Goal: Task Accomplishment & Management: Complete application form

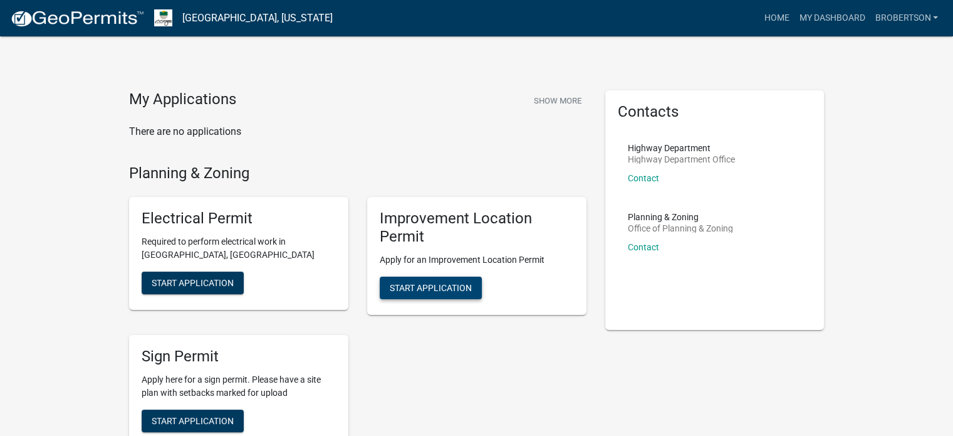
click at [419, 285] on span "Start Application" at bounding box center [431, 287] width 82 height 10
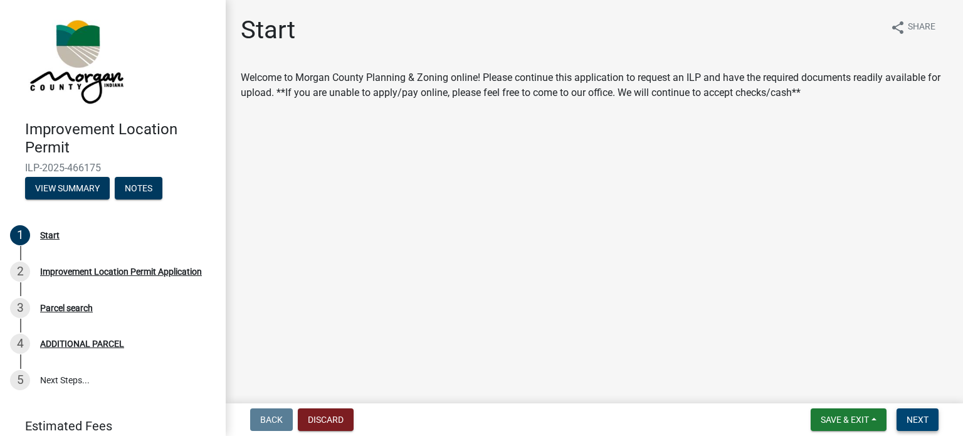
click at [925, 418] on span "Next" at bounding box center [917, 419] width 22 height 10
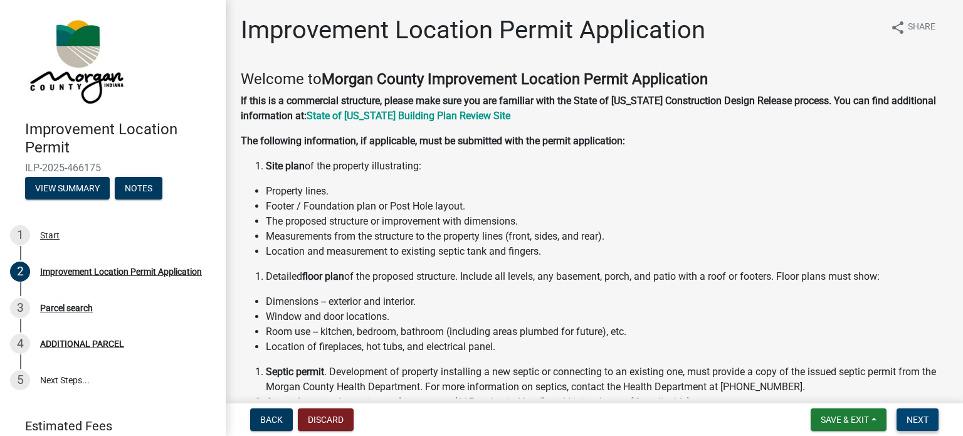
click at [928, 427] on button "Next" at bounding box center [917, 419] width 42 height 23
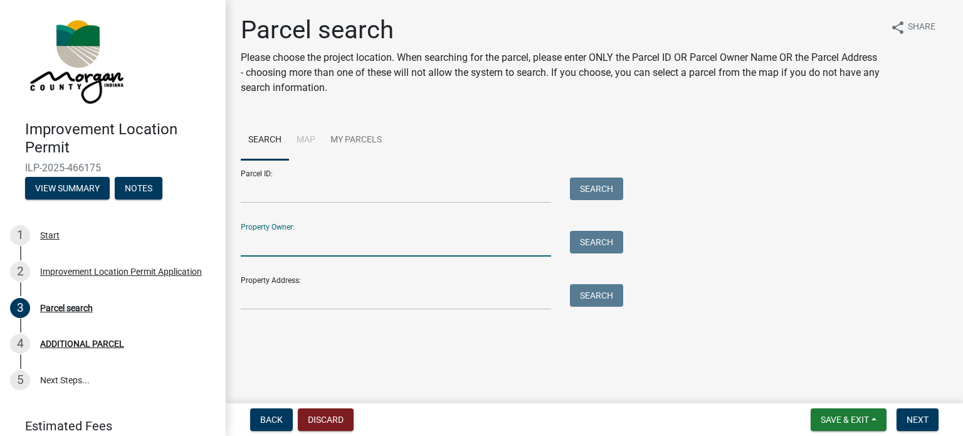
click at [285, 250] on input "Property Owner:" at bounding box center [396, 244] width 310 height 26
type input "Town of [GEOGRAPHIC_DATA], [GEOGRAPHIC_DATA]"
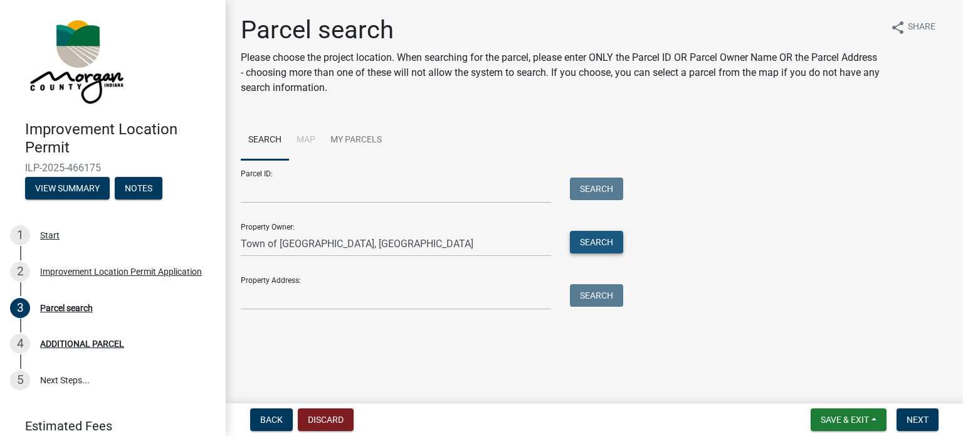
click at [622, 246] on button "Search" at bounding box center [596, 242] width 53 height 23
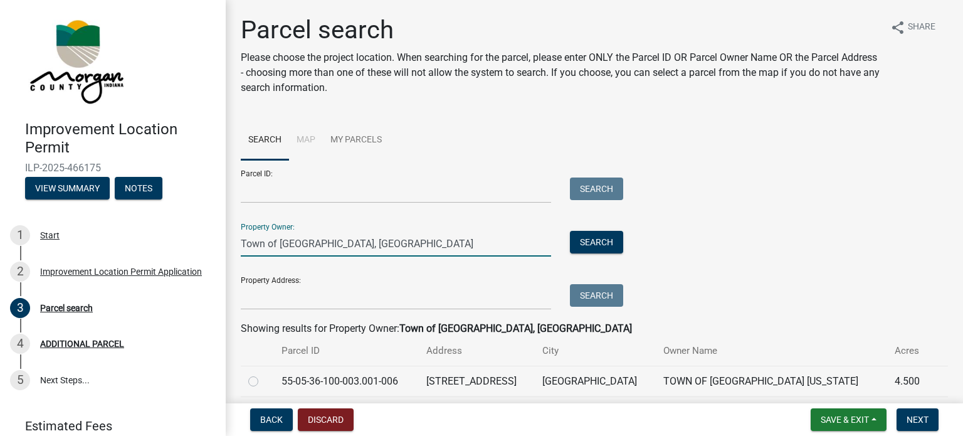
click at [375, 244] on input "Town of [GEOGRAPHIC_DATA], [GEOGRAPHIC_DATA]" at bounding box center [396, 244] width 310 height 26
drag, startPoint x: 365, startPoint y: 244, endPoint x: 192, endPoint y: 244, distance: 172.4
click at [192, 244] on div "Improvement Location Permit ILP-2025-466175 View Summary Notes 1 Start 2 Improv…" at bounding box center [481, 218] width 963 height 436
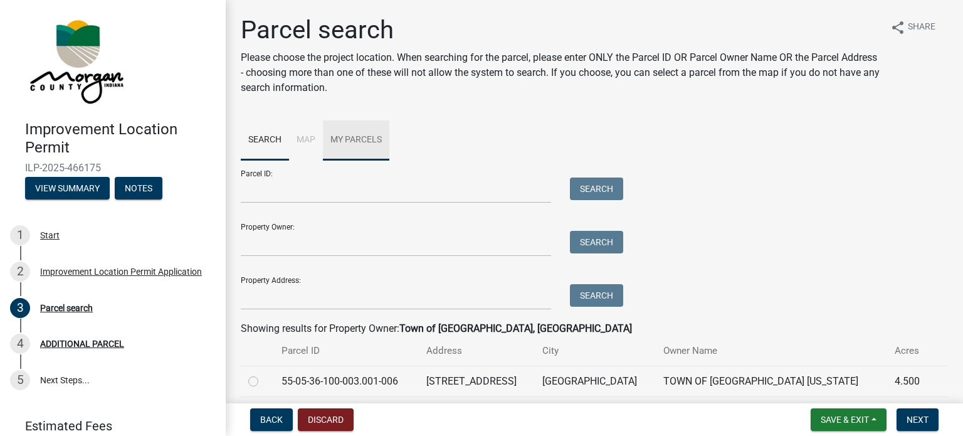
click at [350, 138] on link "My Parcels" at bounding box center [356, 140] width 66 height 40
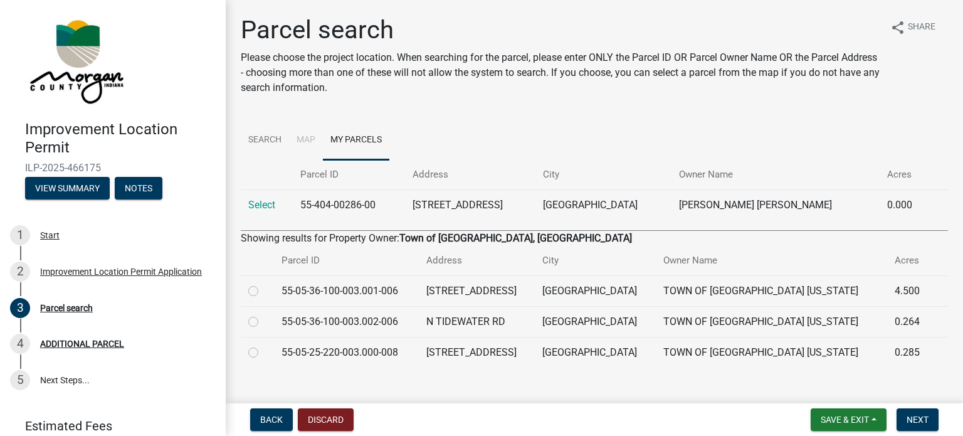
click at [303, 138] on li "Map" at bounding box center [306, 140] width 34 height 40
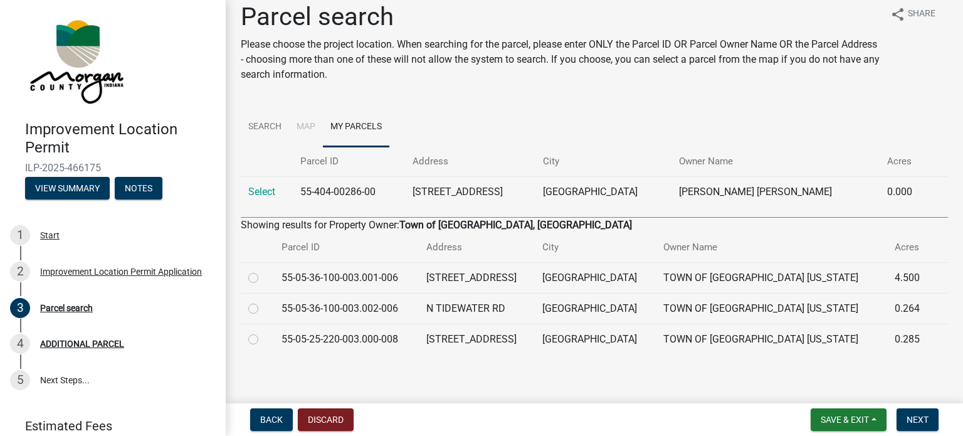
scroll to position [18, 0]
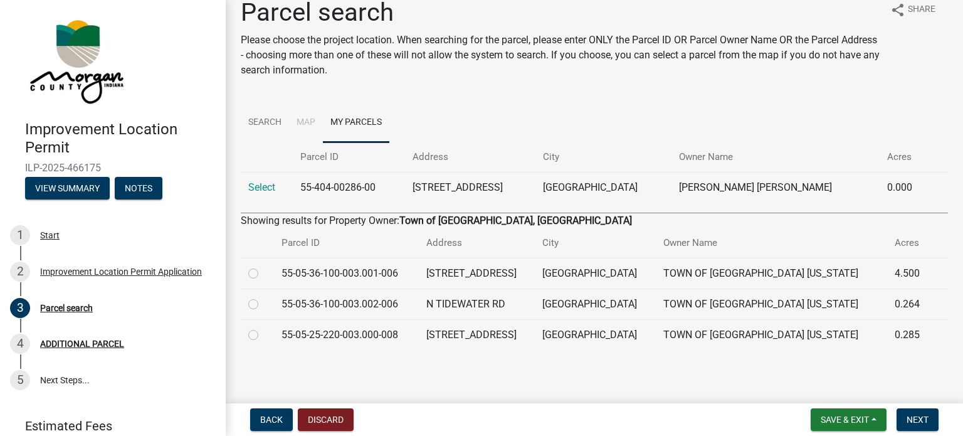
click at [263, 297] on label at bounding box center [263, 297] width 0 height 0
click at [263, 305] on input "radio" at bounding box center [267, 301] width 8 height 8
radio input "true"
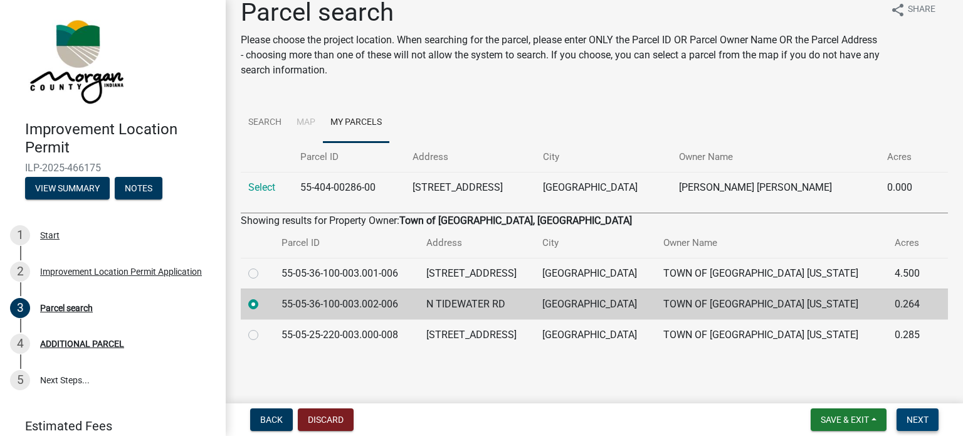
click at [924, 420] on span "Next" at bounding box center [917, 419] width 22 height 10
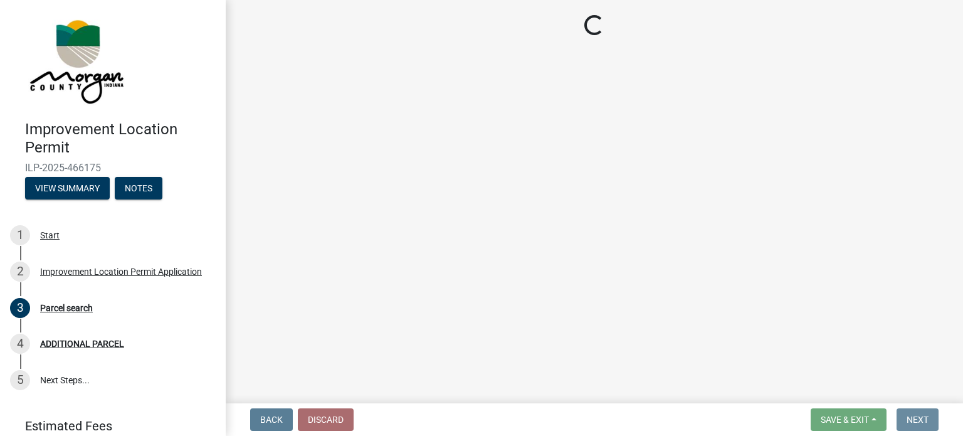
scroll to position [0, 0]
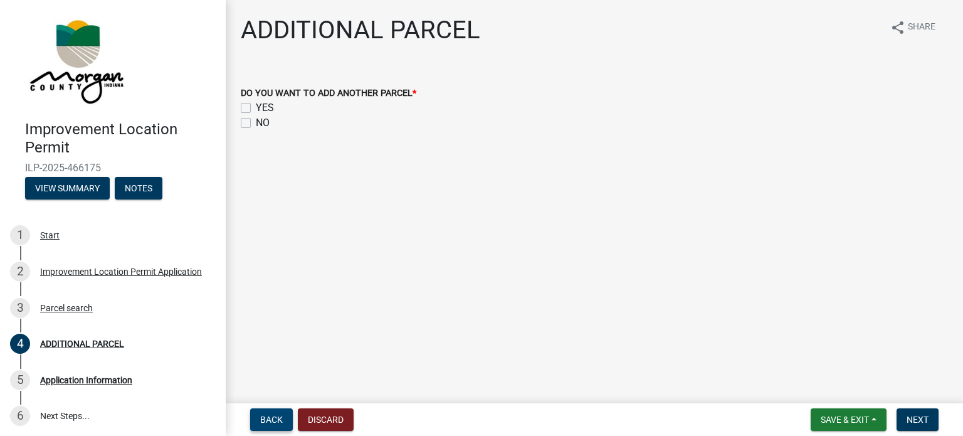
click at [288, 428] on button "Back" at bounding box center [271, 419] width 43 height 23
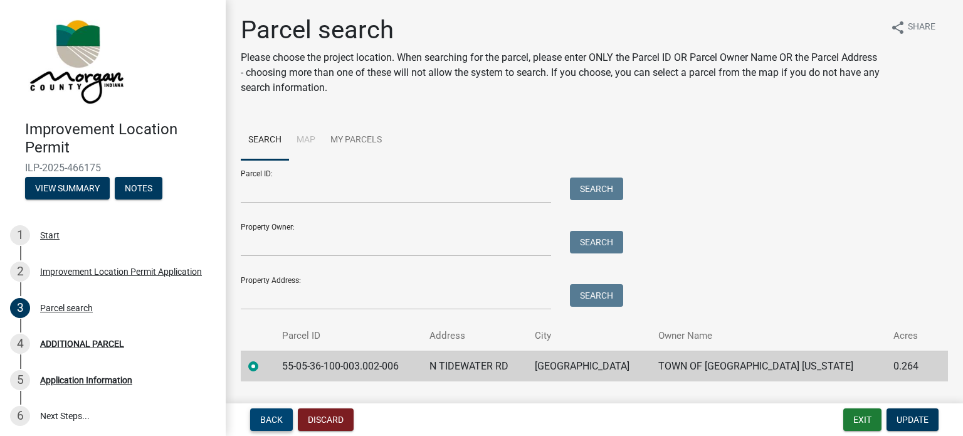
click at [284, 413] on button "Back" at bounding box center [271, 419] width 43 height 23
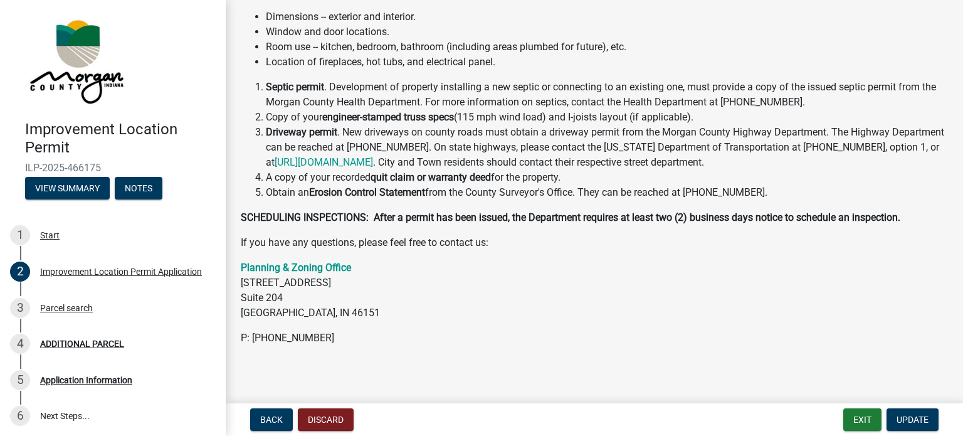
scroll to position [291, 0]
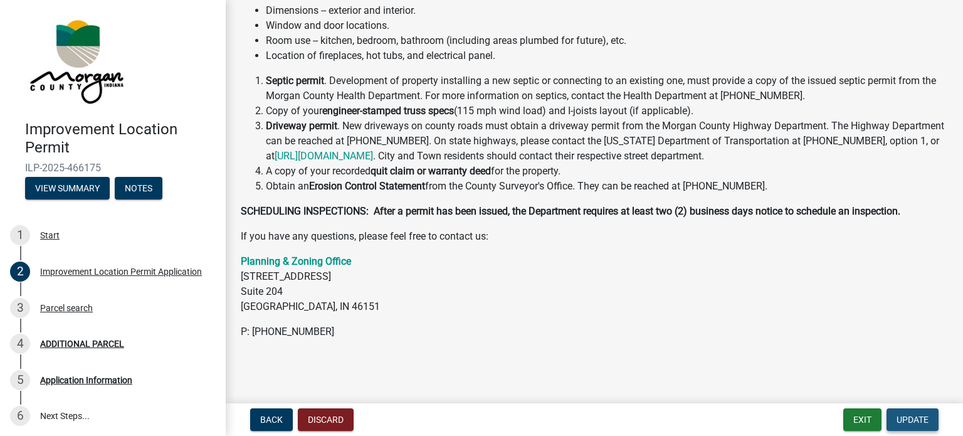
click at [900, 413] on button "Update" at bounding box center [912, 419] width 52 height 23
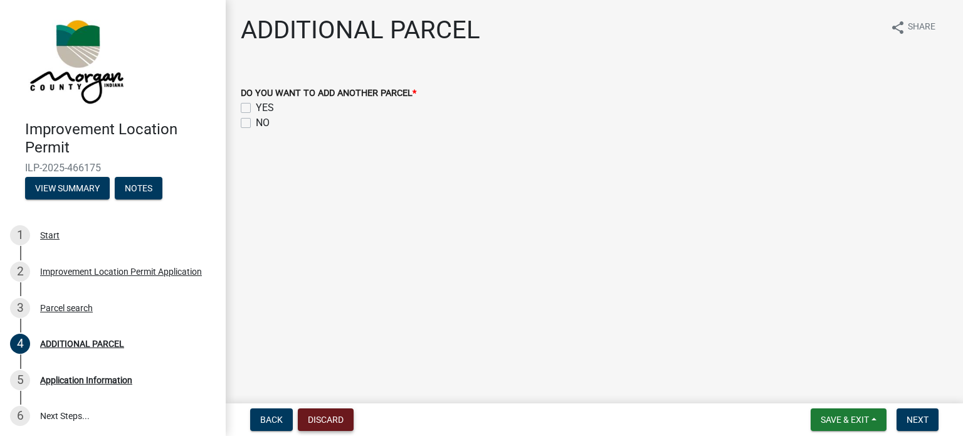
click at [322, 423] on button "Discard" at bounding box center [326, 419] width 56 height 23
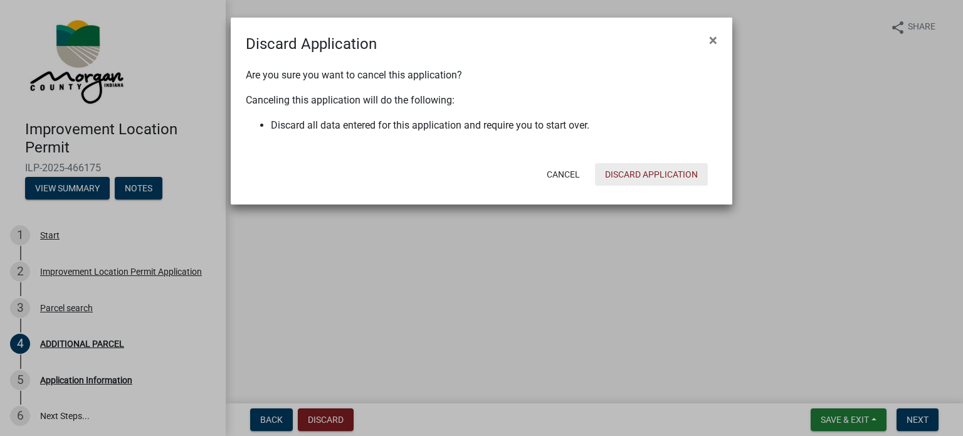
click at [652, 176] on button "Discard Application" at bounding box center [651, 174] width 113 height 23
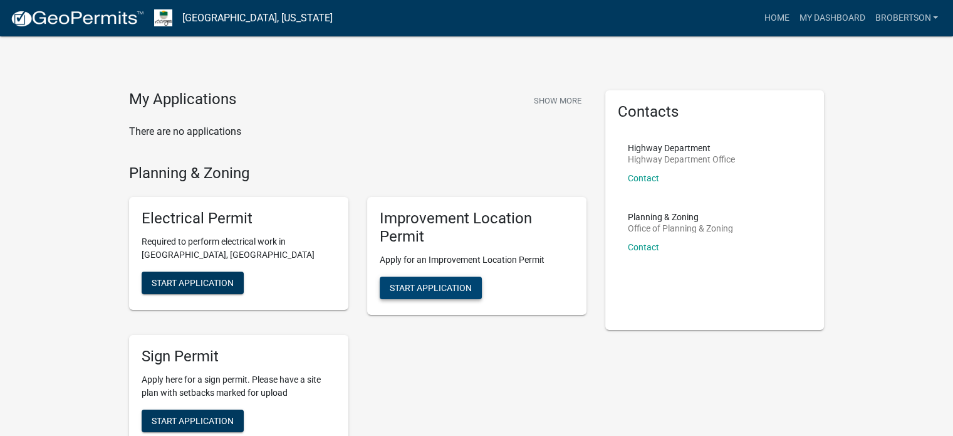
click at [436, 282] on span "Start Application" at bounding box center [431, 287] width 82 height 10
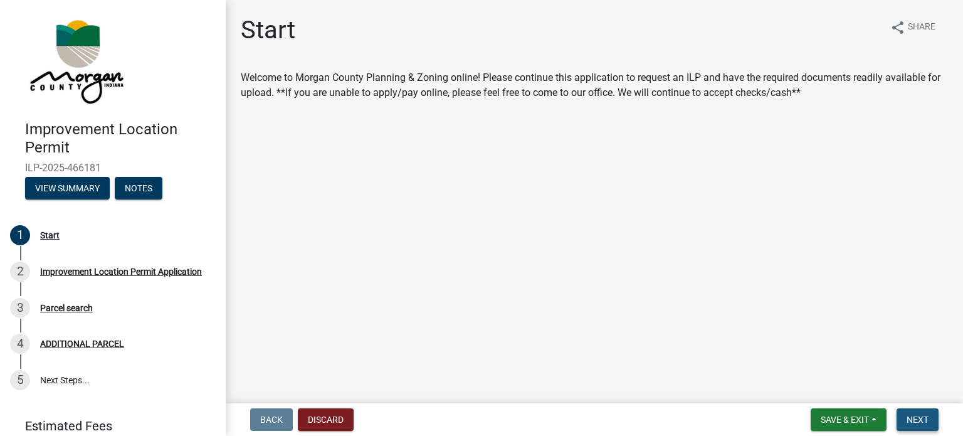
click at [919, 418] on span "Next" at bounding box center [917, 419] width 22 height 10
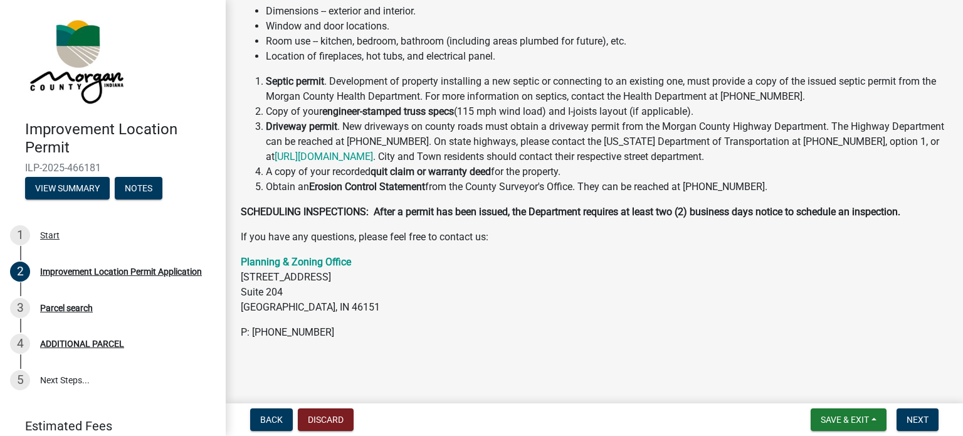
scroll to position [291, 0]
click at [900, 420] on button "Next" at bounding box center [917, 419] width 42 height 23
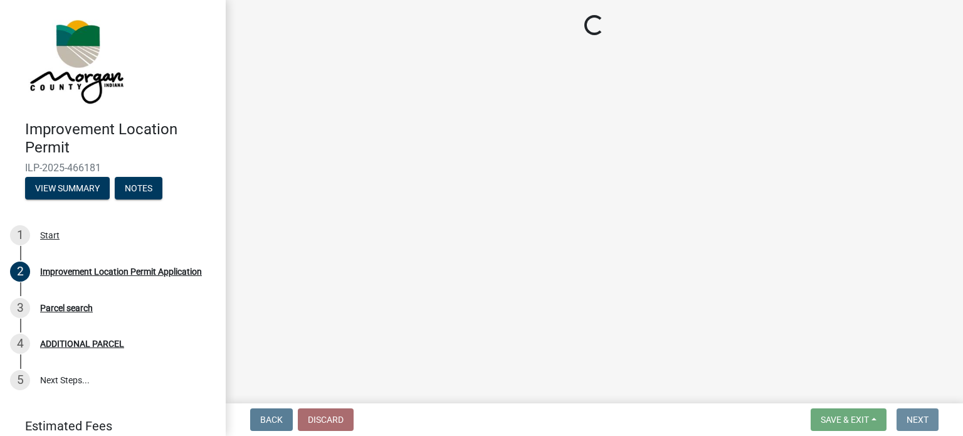
scroll to position [0, 0]
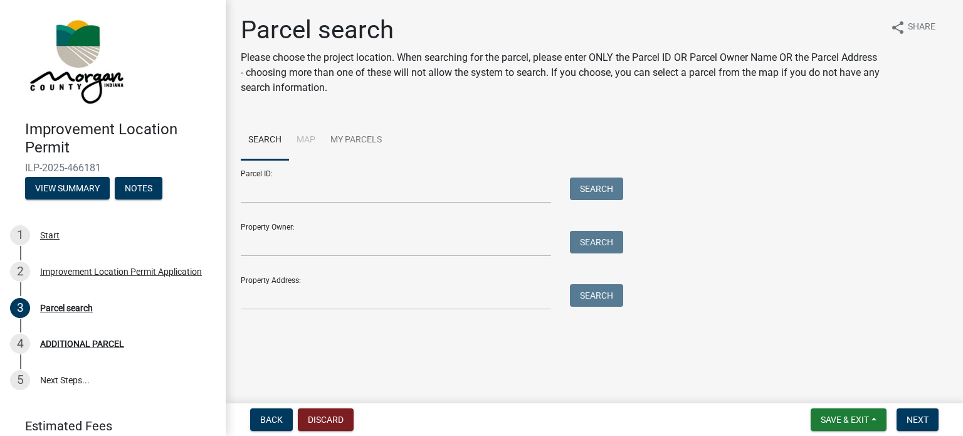
click at [302, 139] on li "Map" at bounding box center [306, 140] width 34 height 40
click at [311, 298] on input "Property Address:" at bounding box center [396, 297] width 310 height 26
click at [329, 245] on input "Property Owner:" at bounding box center [396, 244] width 310 height 26
type input "Town of [GEOGRAPHIC_DATA], [GEOGRAPHIC_DATA]"
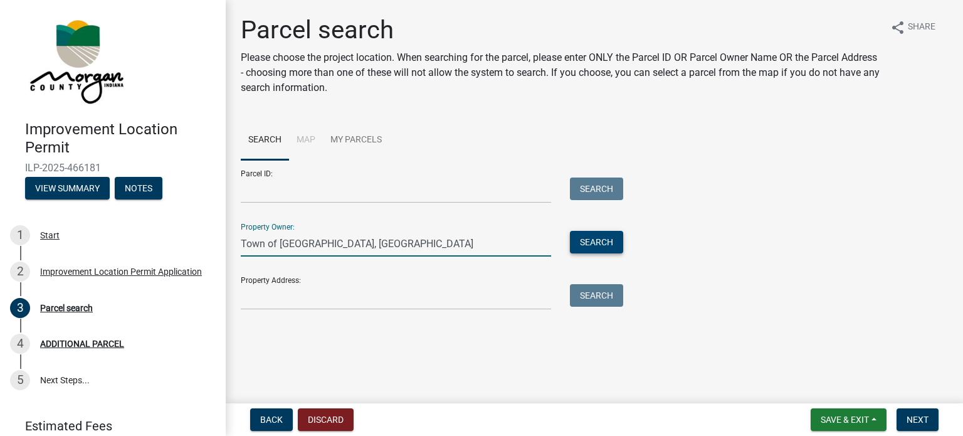
click at [597, 238] on button "Search" at bounding box center [596, 242] width 53 height 23
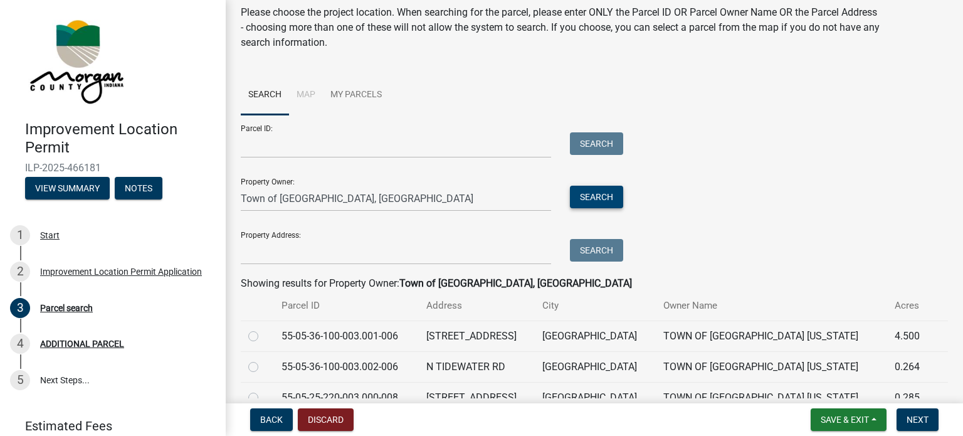
scroll to position [108, 0]
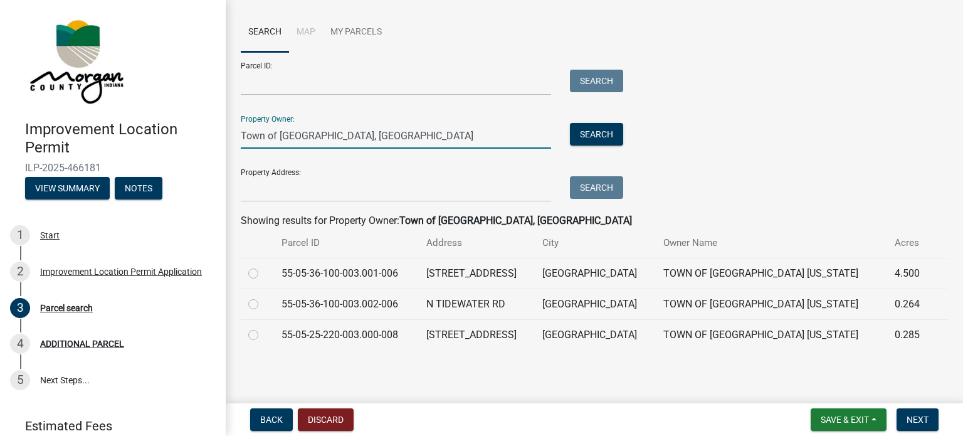
drag, startPoint x: 333, startPoint y: 137, endPoint x: 225, endPoint y: 137, distance: 108.4
click at [225, 137] on div "Improvement Location Permit ILP-2025-466181 View Summary Notes 1 Start 2 Improv…" at bounding box center [481, 218] width 963 height 436
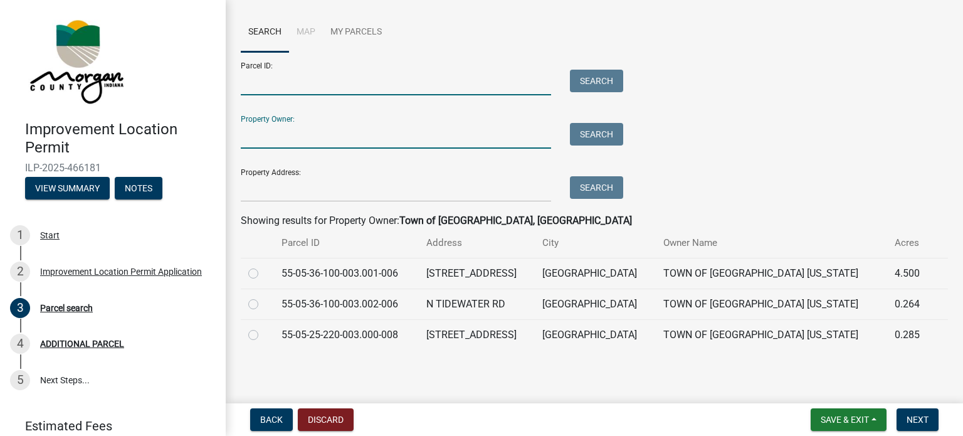
click at [248, 76] on input "Parcel ID:" at bounding box center [396, 83] width 310 height 26
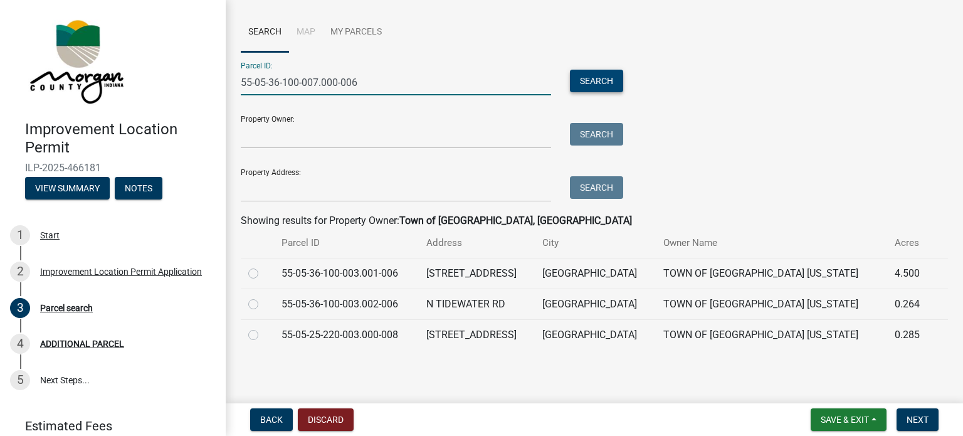
type input "55-05-36-100-007.000-006"
click at [581, 82] on button "Search" at bounding box center [596, 81] width 53 height 23
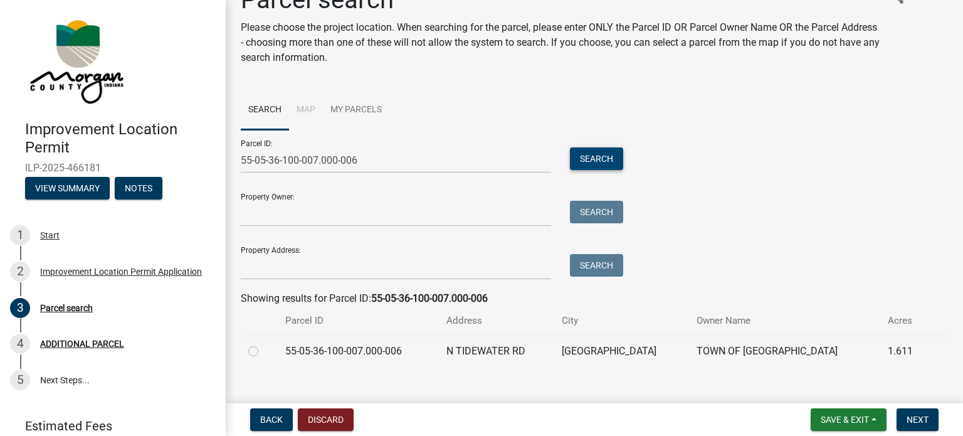
scroll to position [46, 0]
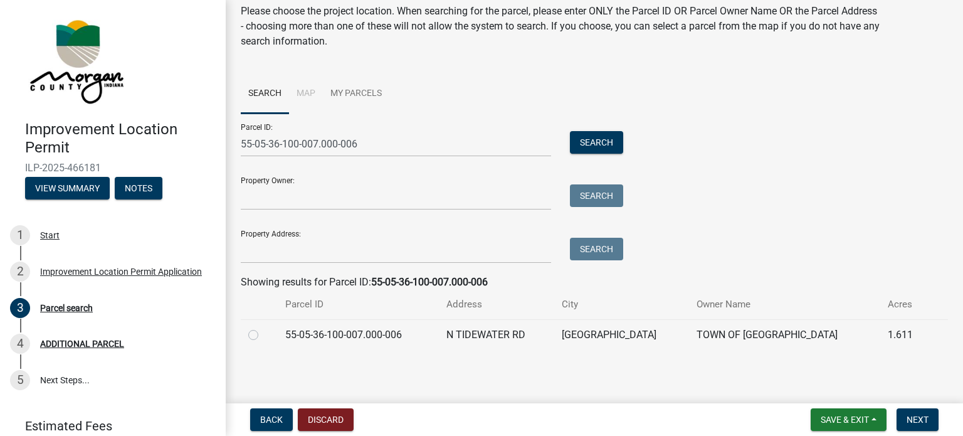
click at [263, 327] on label at bounding box center [263, 327] width 0 height 0
click at [263, 334] on input "radio" at bounding box center [267, 331] width 8 height 8
radio input "true"
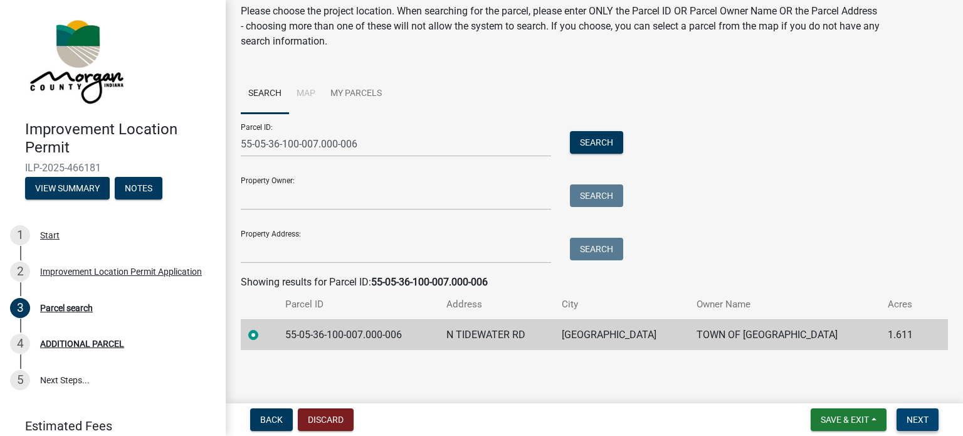
click at [908, 421] on span "Next" at bounding box center [917, 419] width 22 height 10
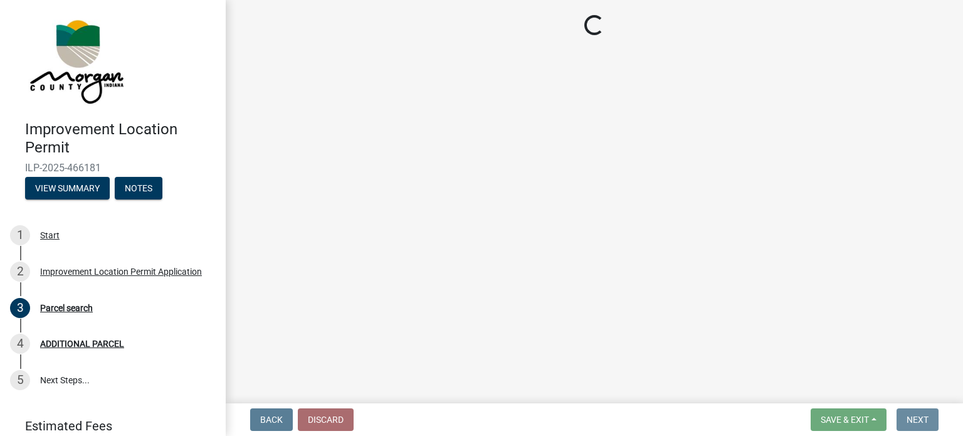
scroll to position [0, 0]
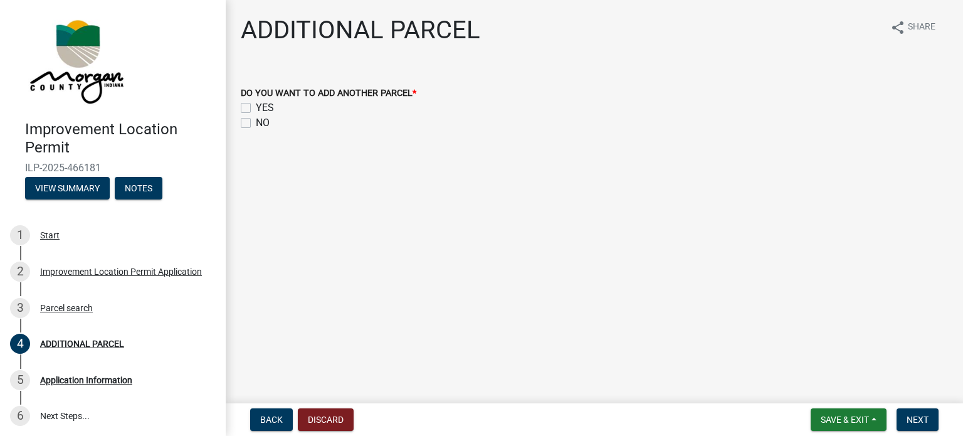
click at [256, 122] on label "NO" at bounding box center [263, 122] width 14 height 15
click at [256, 122] on input "NO" at bounding box center [260, 119] width 8 height 8
checkbox input "true"
checkbox input "false"
checkbox input "true"
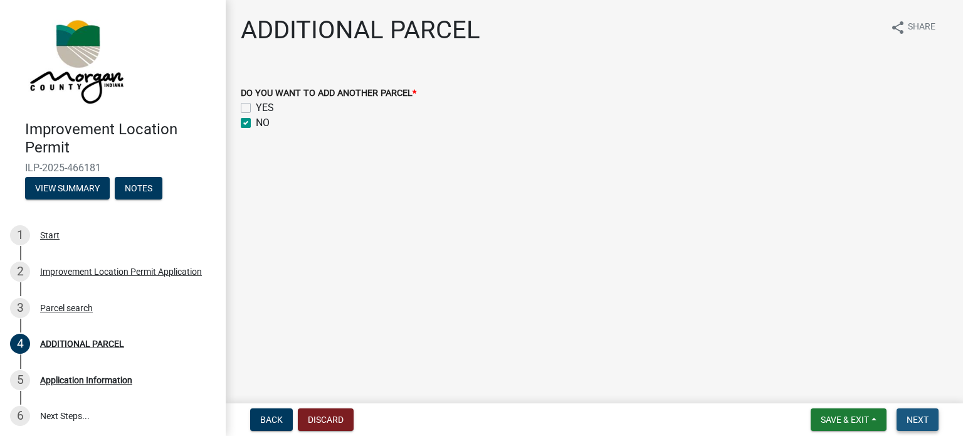
click at [915, 414] on span "Next" at bounding box center [917, 419] width 22 height 10
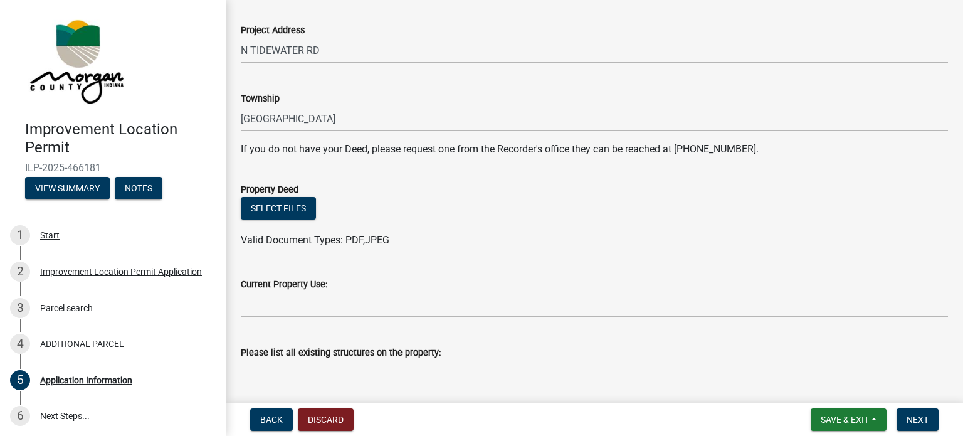
scroll to position [188, 0]
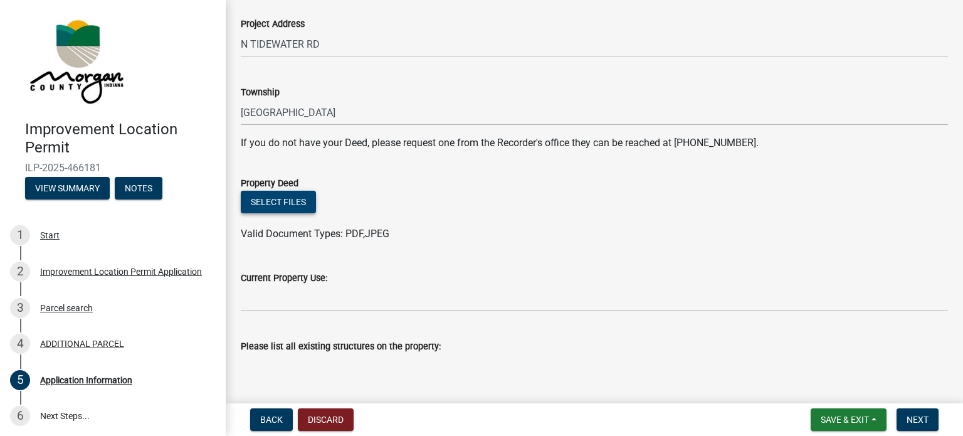
click at [282, 204] on button "Select files" at bounding box center [278, 202] width 75 height 23
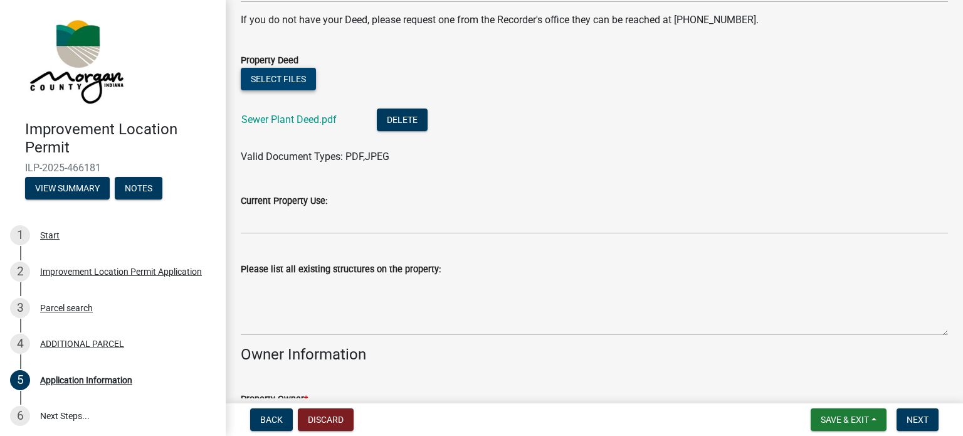
scroll to position [376, 0]
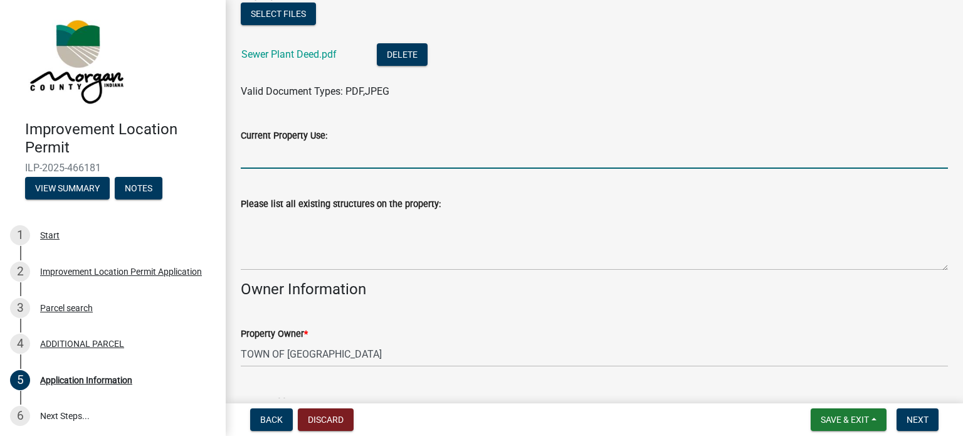
click at [336, 152] on input "Current Property Use:" at bounding box center [594, 156] width 707 height 26
type input "Waste water treatment plant"
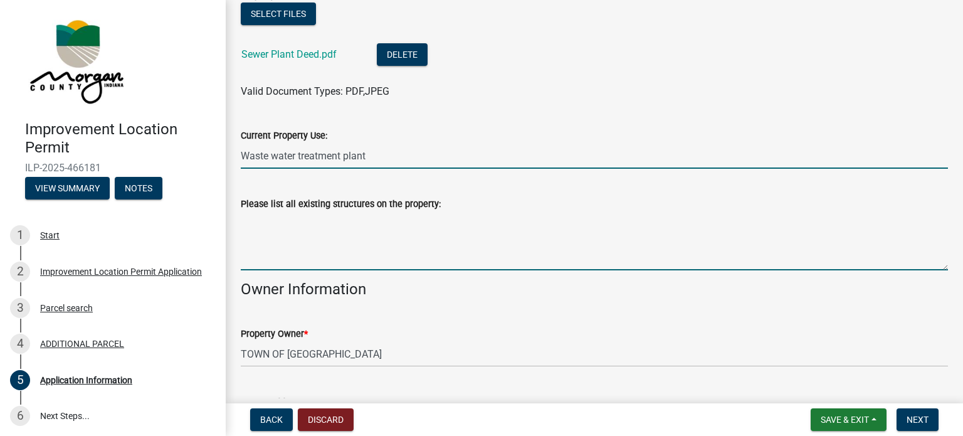
click at [268, 230] on textarea "Please list all existing structures on the property:" at bounding box center [594, 240] width 707 height 59
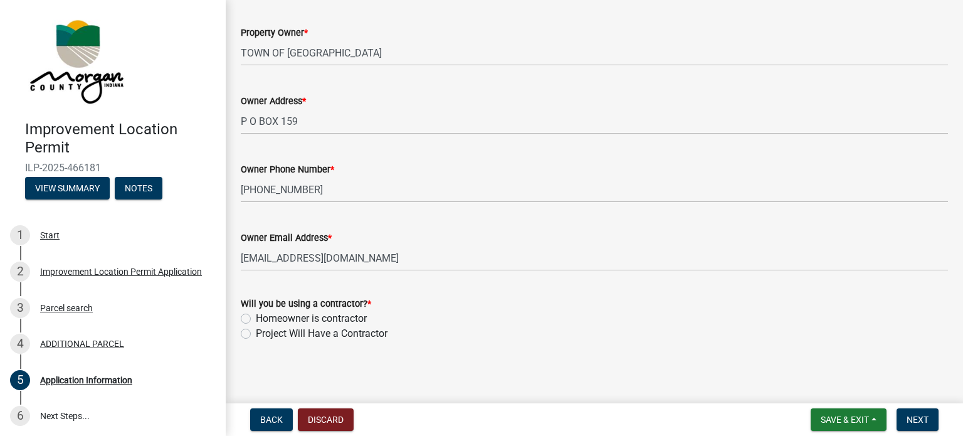
scroll to position [680, 0]
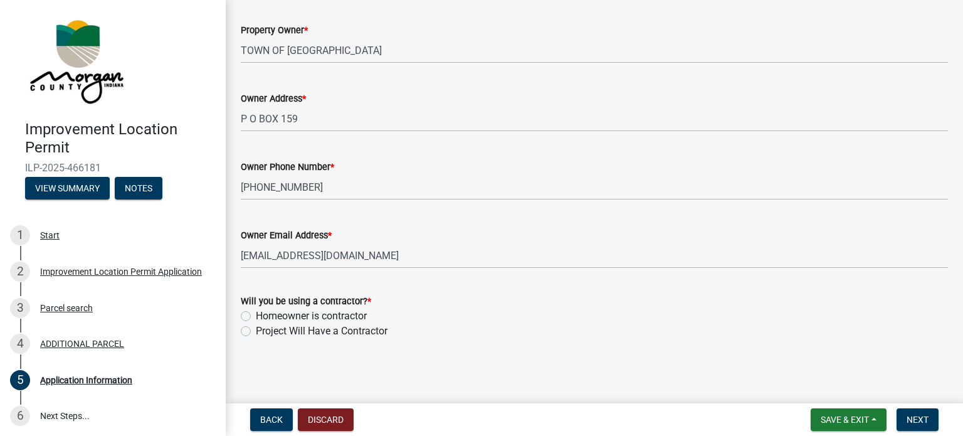
type textarea "Blower building, Lab building, numerous wastewater process tanks and structures"
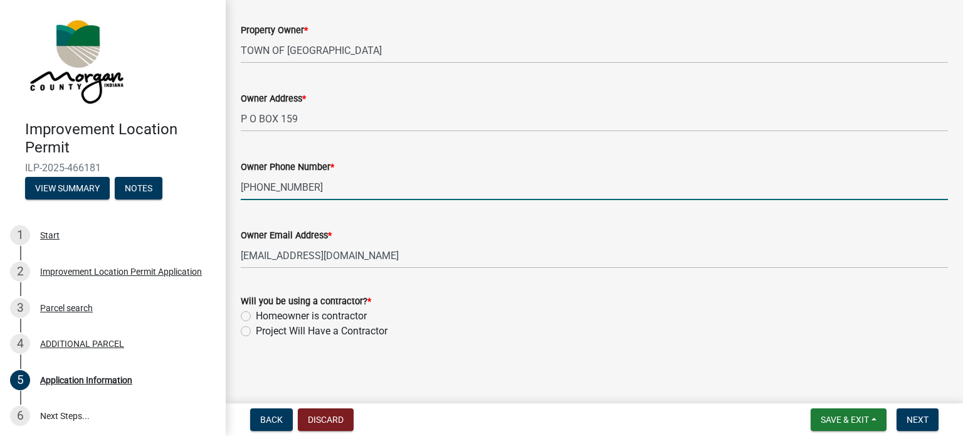
drag, startPoint x: 303, startPoint y: 185, endPoint x: 193, endPoint y: 189, distance: 109.8
click at [196, 189] on div "Improvement Location Permit ILP-2025-466181 View Summary Notes 1 Start 2 Improv…" at bounding box center [481, 218] width 963 height 436
type input "[PHONE_NUMBER]"
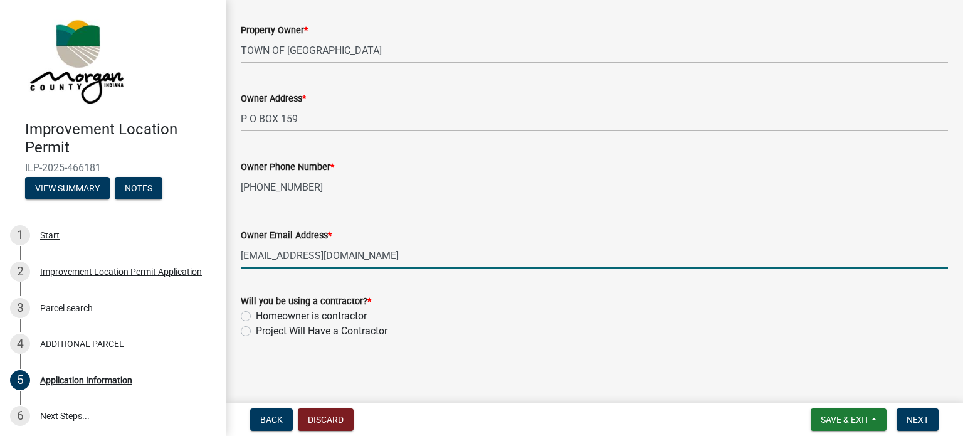
drag, startPoint x: 381, startPoint y: 258, endPoint x: 231, endPoint y: 264, distance: 150.0
type input "[PERSON_NAME][EMAIL_ADDRESS][PERSON_NAME][DOMAIN_NAME]"
click at [256, 330] on label "Project Will Have a Contractor" at bounding box center [322, 330] width 132 height 15
click at [256, 330] on input "Project Will Have a Contractor" at bounding box center [260, 327] width 8 height 8
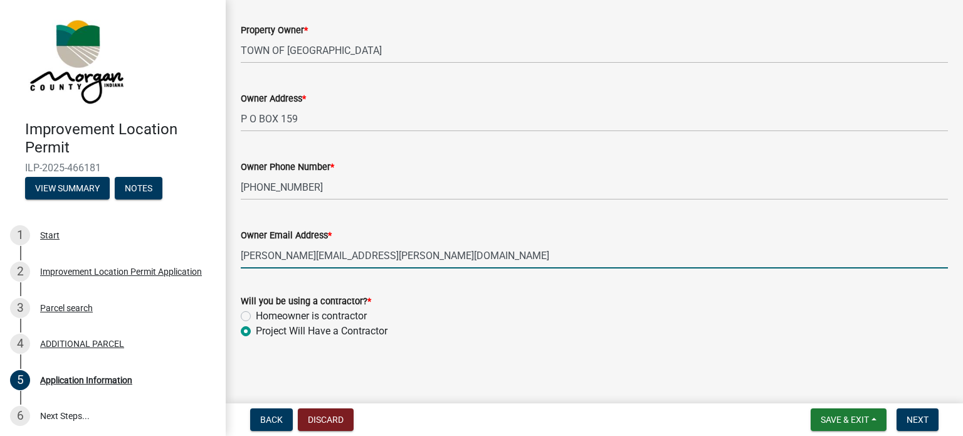
radio input "true"
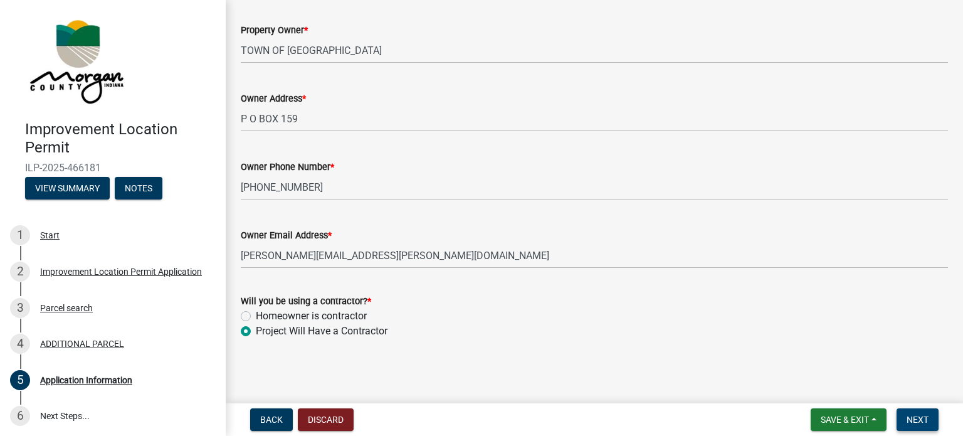
click at [928, 416] on button "Next" at bounding box center [917, 419] width 42 height 23
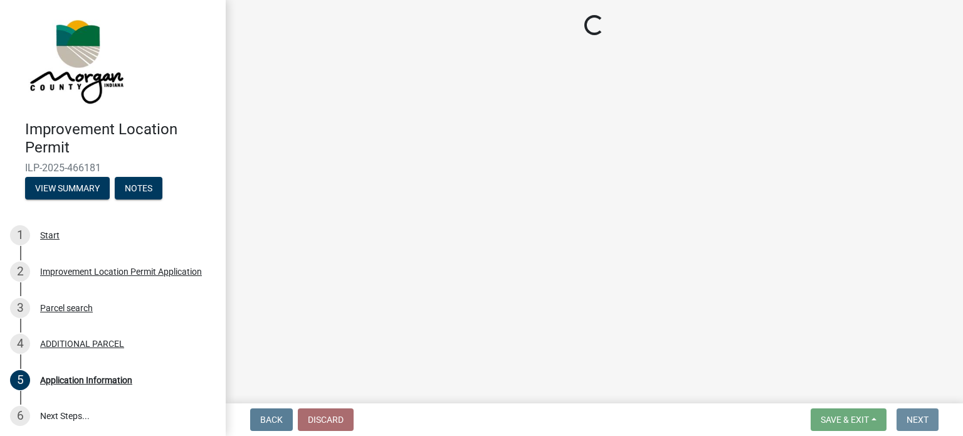
scroll to position [0, 0]
